Goal: Information Seeking & Learning: Learn about a topic

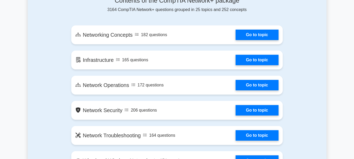
scroll to position [315, 0]
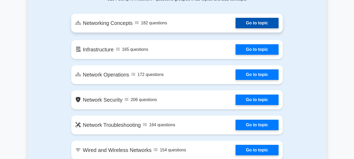
click at [259, 22] on link "Go to topic" at bounding box center [257, 23] width 43 height 10
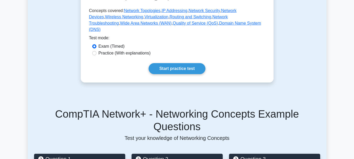
scroll to position [147, 0]
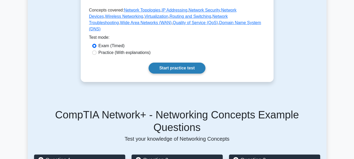
click at [178, 72] on link "Start practice test" at bounding box center [177, 68] width 57 height 11
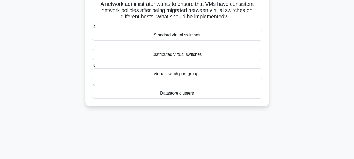
scroll to position [30, 0]
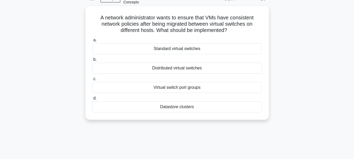
click at [176, 51] on div "Standard virtual switches" at bounding box center [177, 48] width 170 height 11
click at [92, 42] on input "a. Standard virtual switches" at bounding box center [92, 40] width 0 height 3
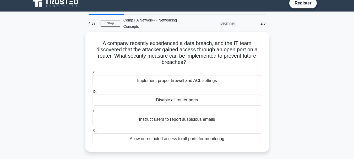
scroll to position [0, 0]
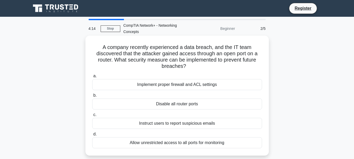
click at [155, 83] on div "Implement proper firewall and ACL settings" at bounding box center [177, 84] width 170 height 11
click at [92, 78] on input "a. Implement proper firewall and ACL settings" at bounding box center [92, 75] width 0 height 3
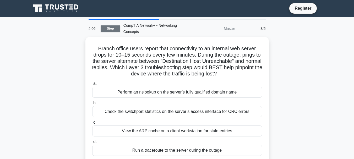
click at [112, 27] on link "Stop" at bounding box center [111, 28] width 20 height 7
